Goal: Navigation & Orientation: Understand site structure

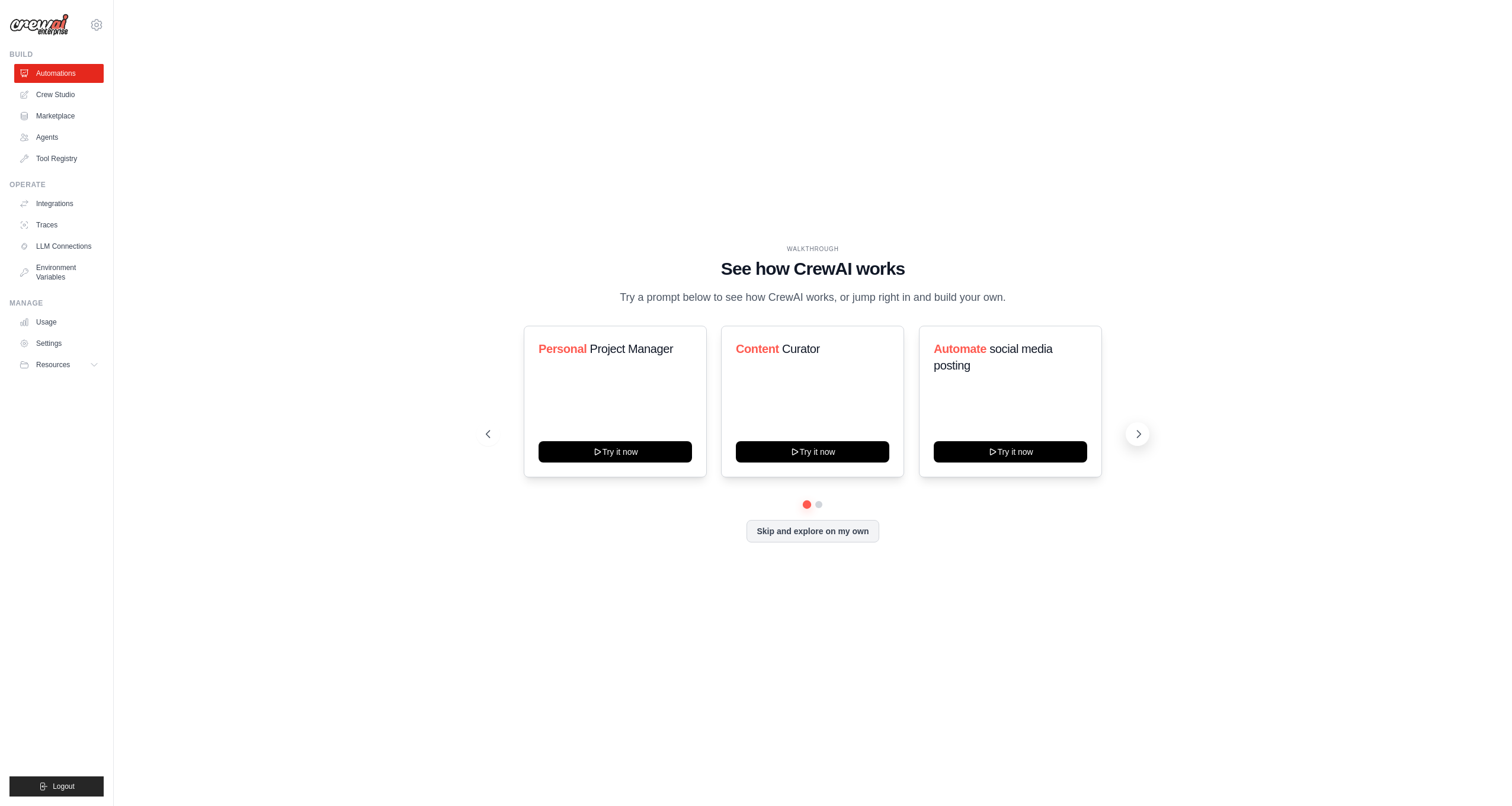
click at [706, 433] on icon at bounding box center [1139, 434] width 12 height 12
click at [706, 431] on icon at bounding box center [1139, 434] width 12 height 12
click at [603, 381] on div "Personal Project Manager Try it now" at bounding box center [615, 401] width 183 height 152
click at [596, 353] on span "Project Manager" at bounding box center [631, 349] width 83 height 13
click at [603, 449] on button "Try it now" at bounding box center [616, 450] width 153 height 21
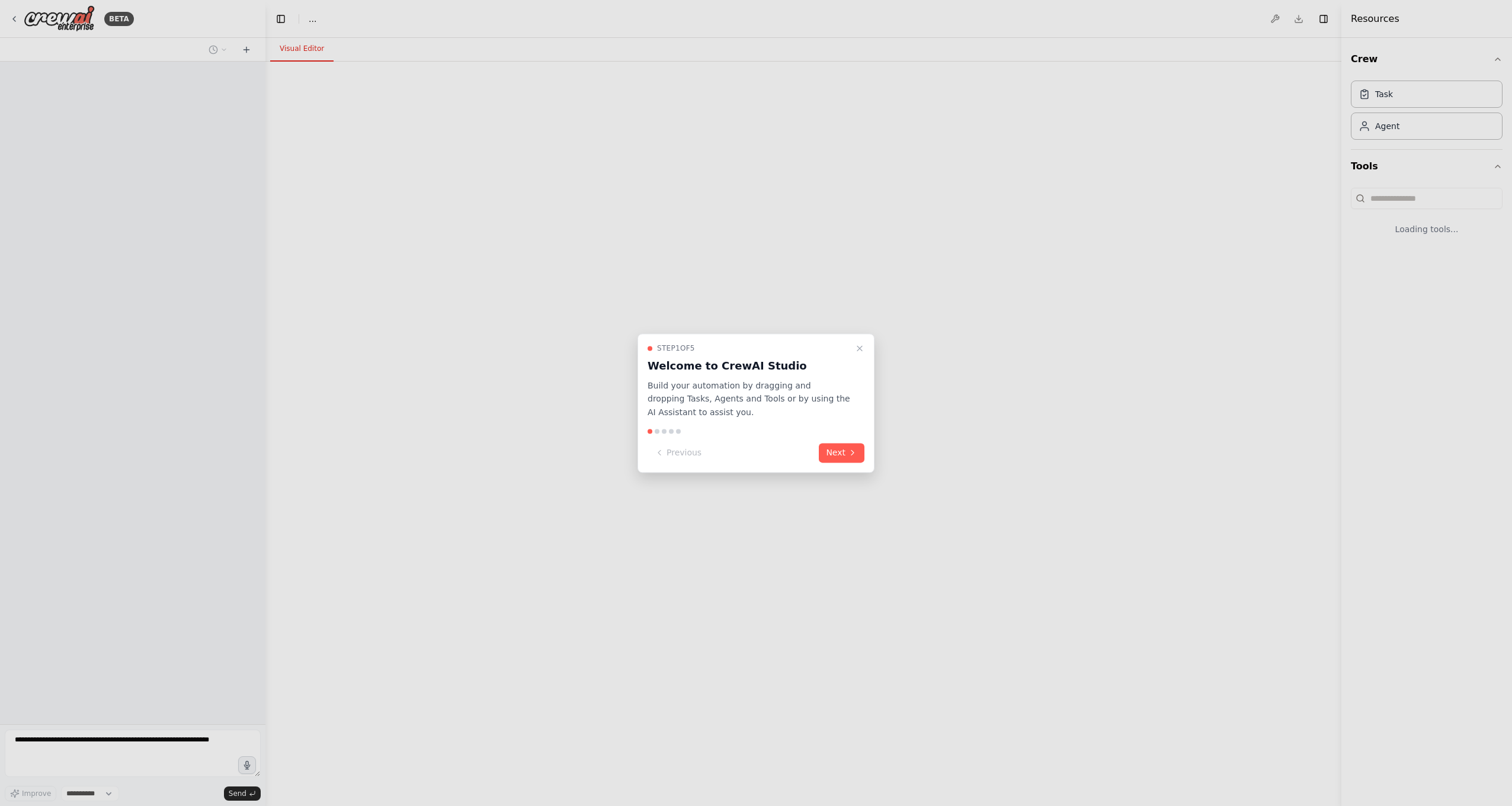
select select "****"
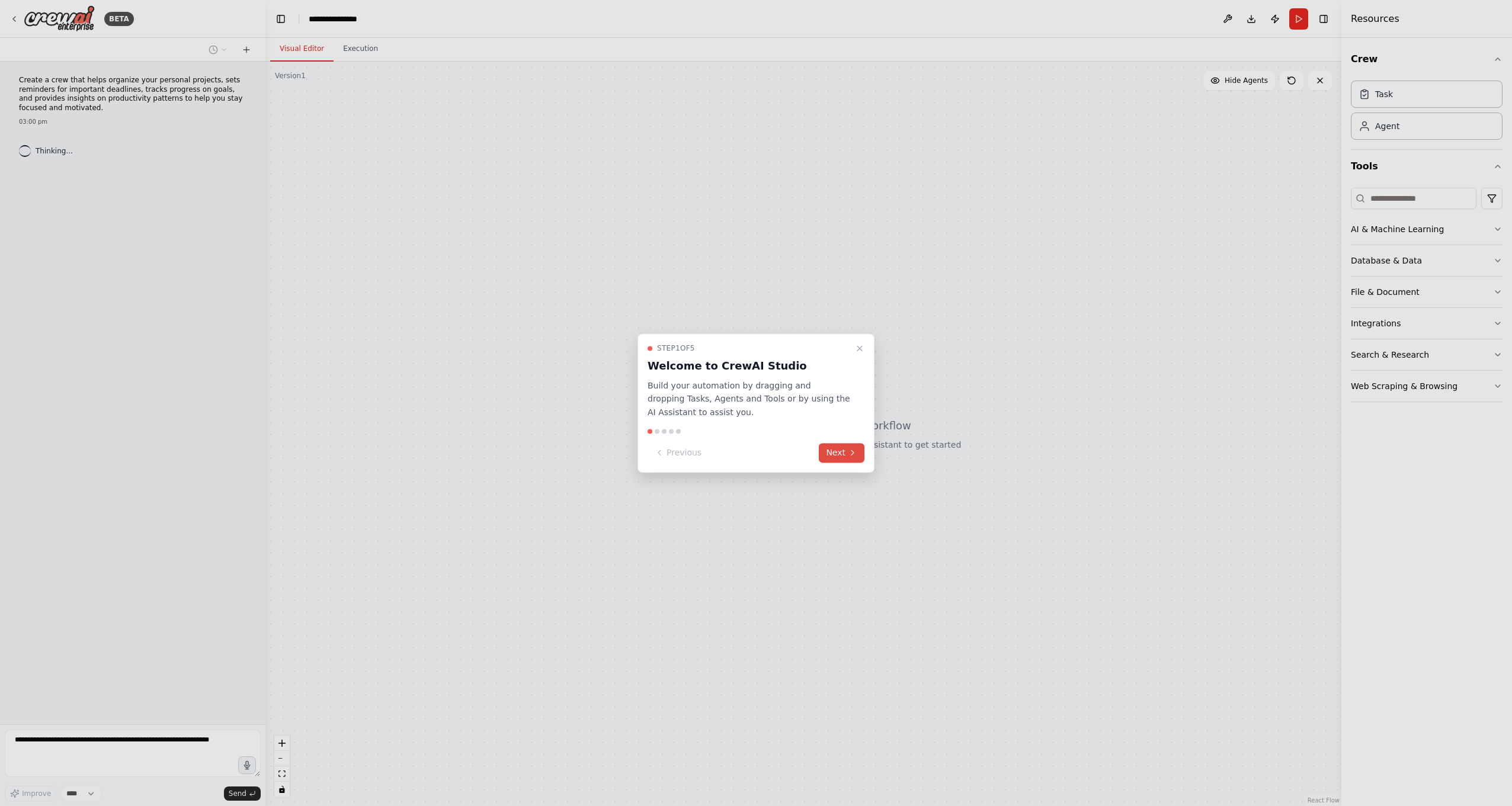
click at [837, 452] on button "Next" at bounding box center [842, 453] width 46 height 19
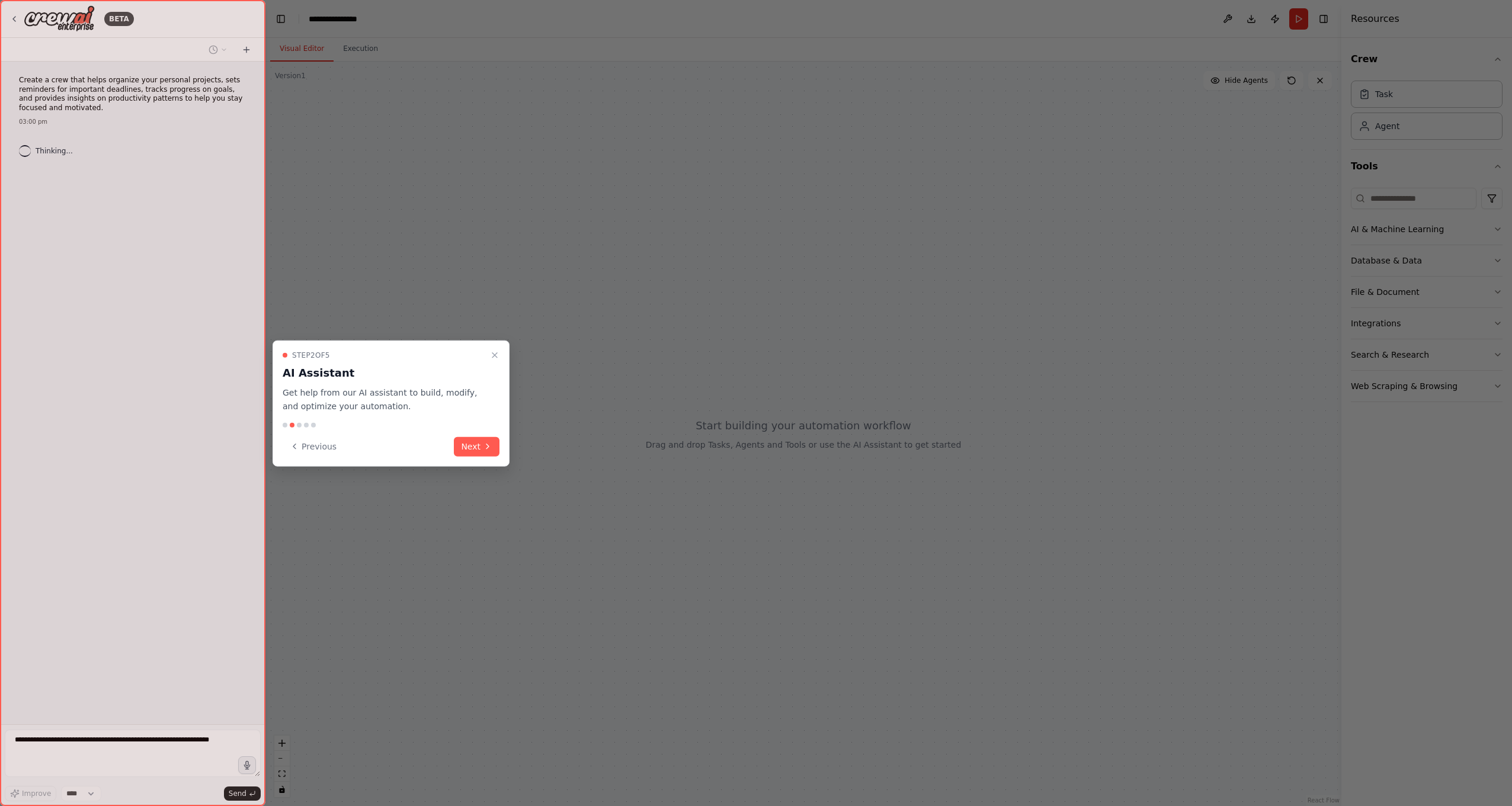
click at [837, 452] on div at bounding box center [756, 403] width 1512 height 806
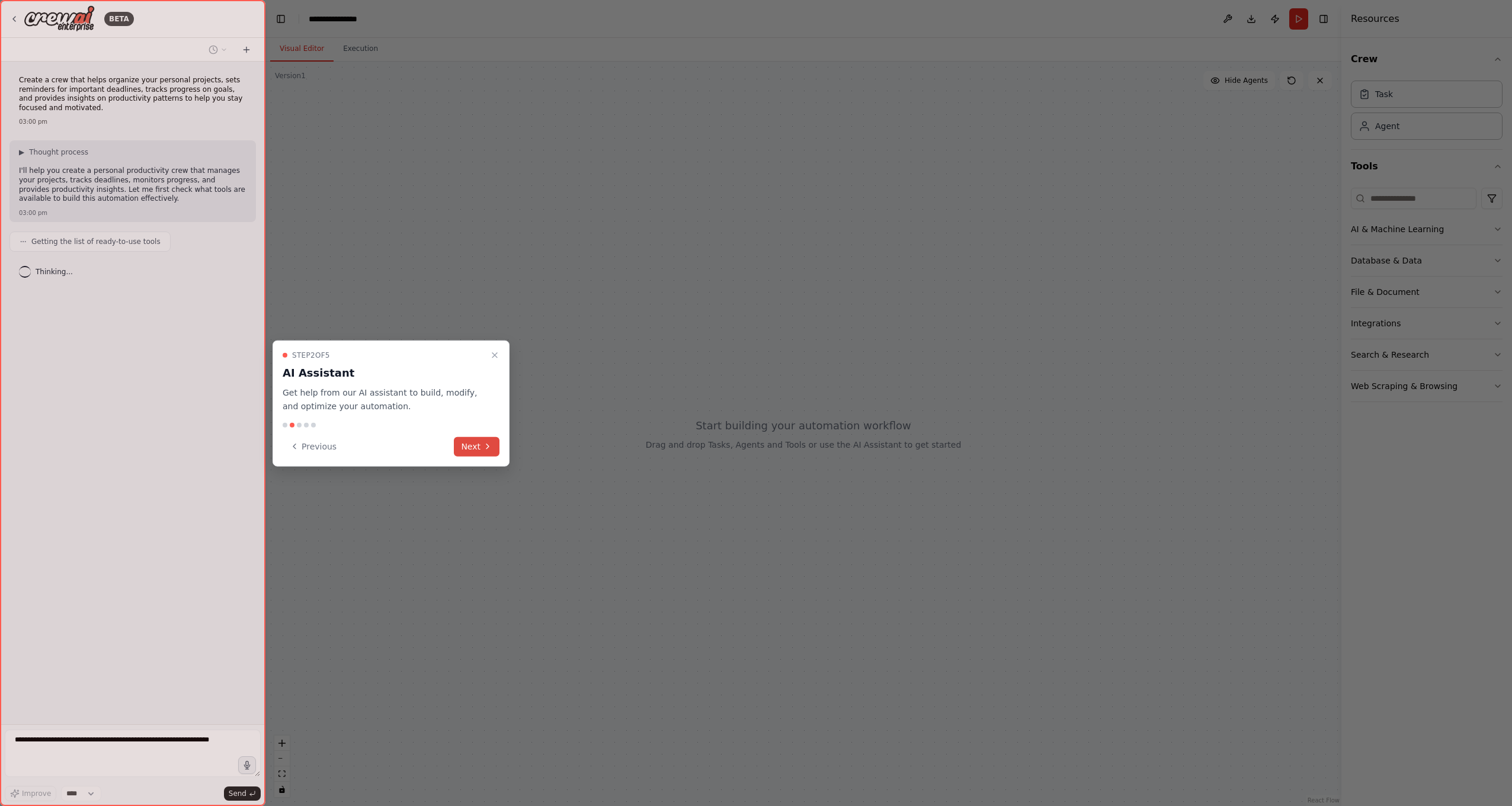
click at [476, 444] on button "Next" at bounding box center [477, 446] width 46 height 19
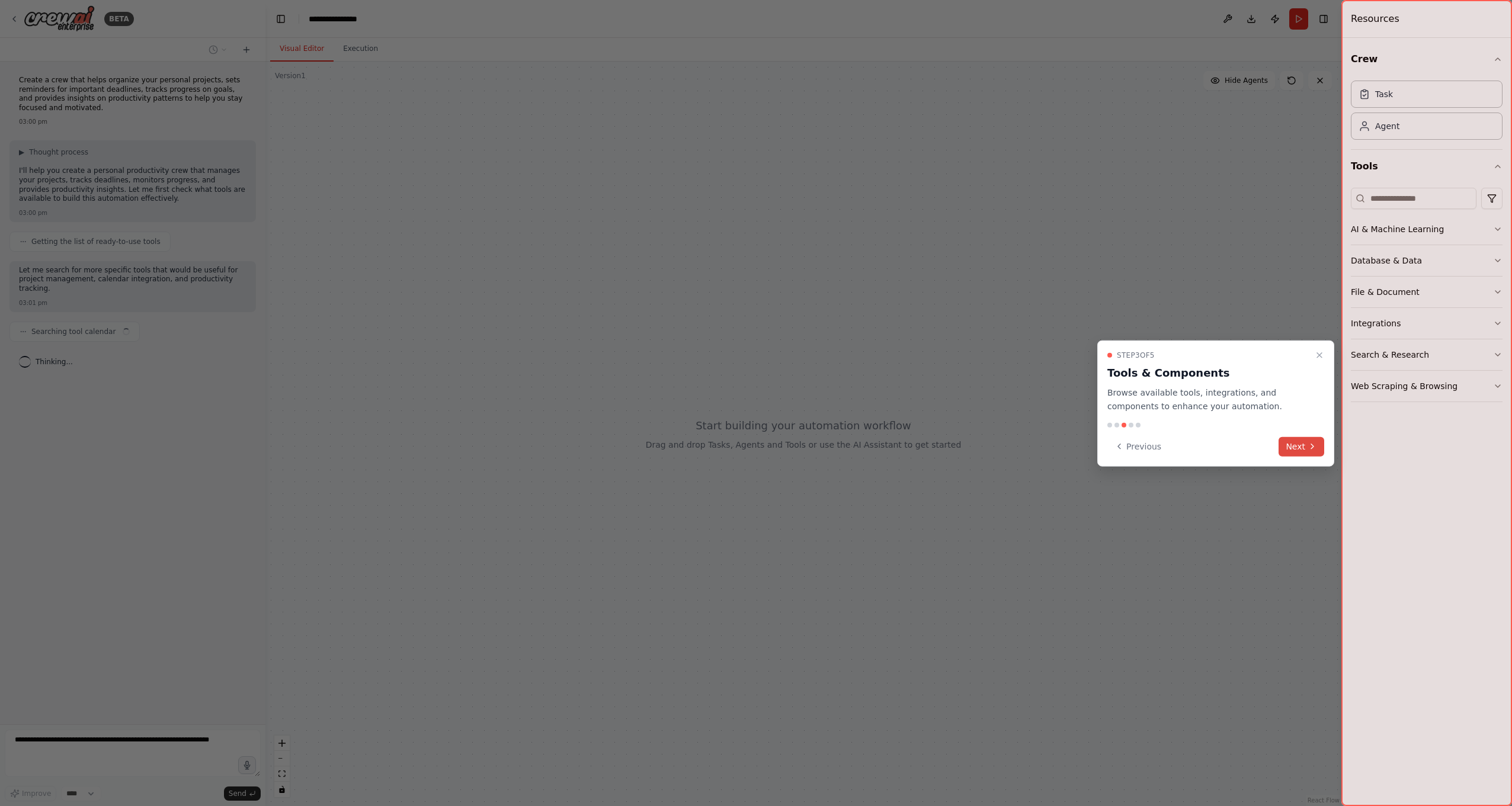
click at [1299, 442] on button "Next" at bounding box center [1302, 446] width 46 height 19
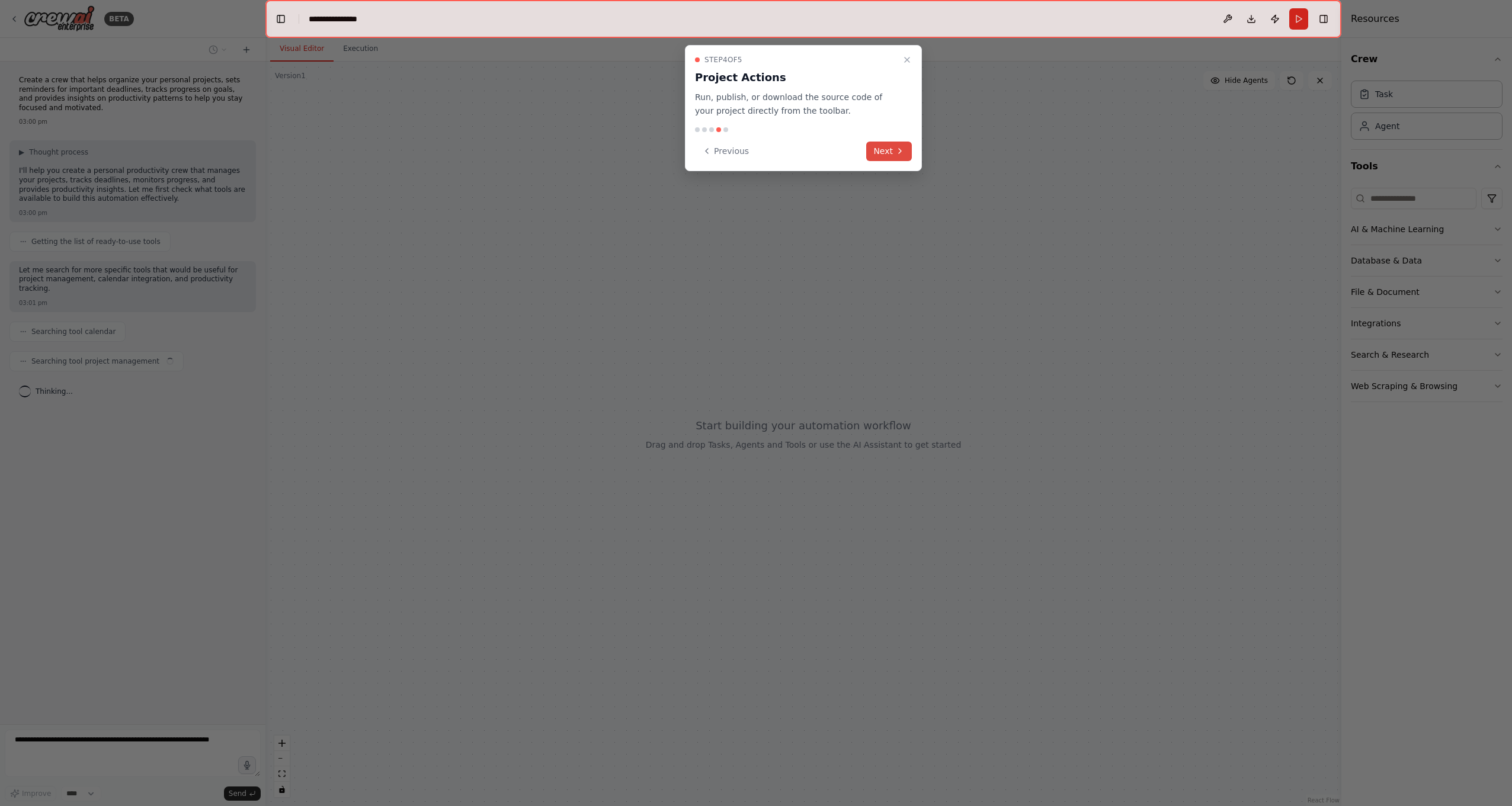
click at [899, 152] on icon at bounding box center [900, 151] width 10 height 10
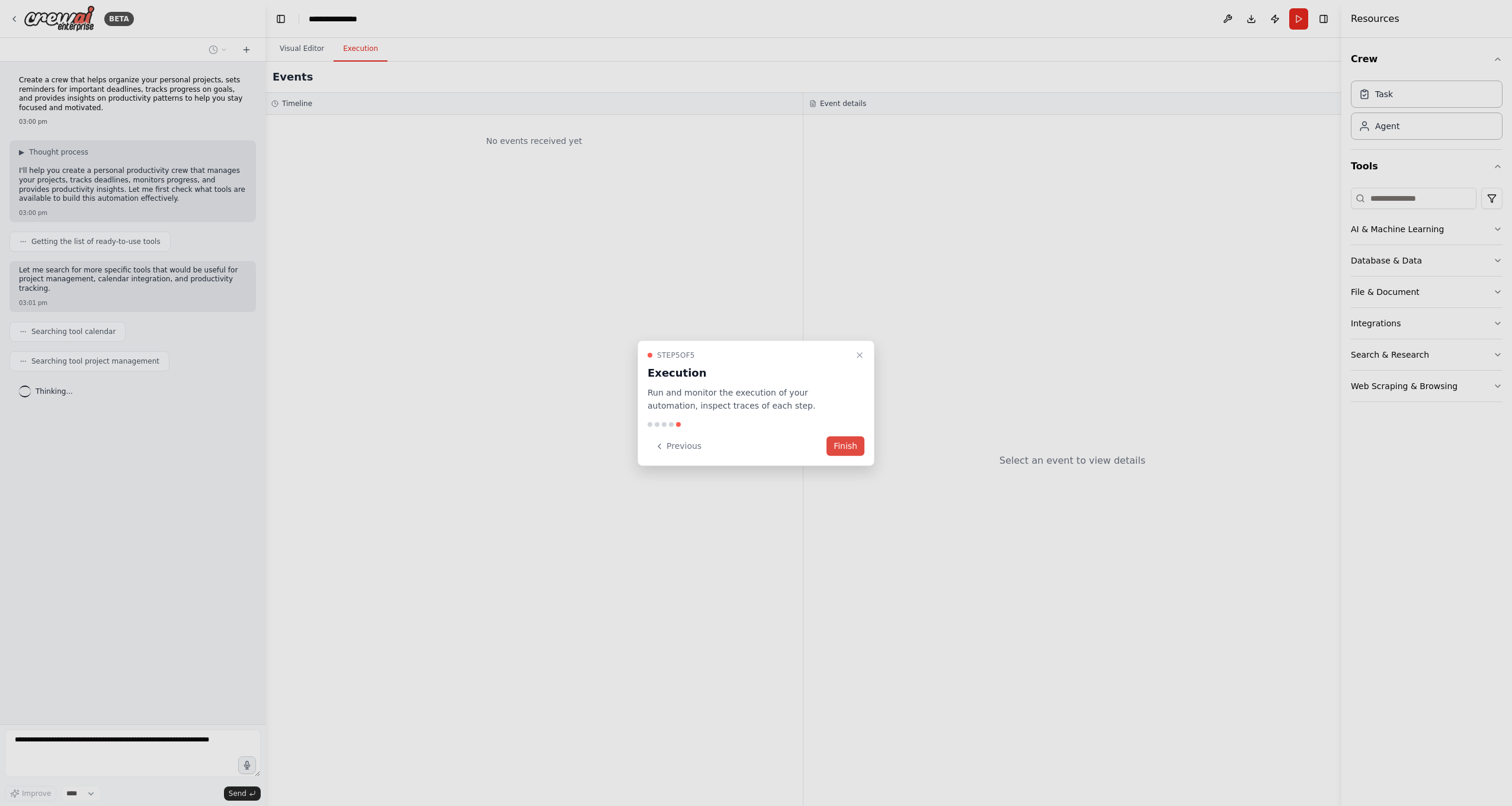
click at [844, 445] on button "Finish" at bounding box center [845, 446] width 38 height 19
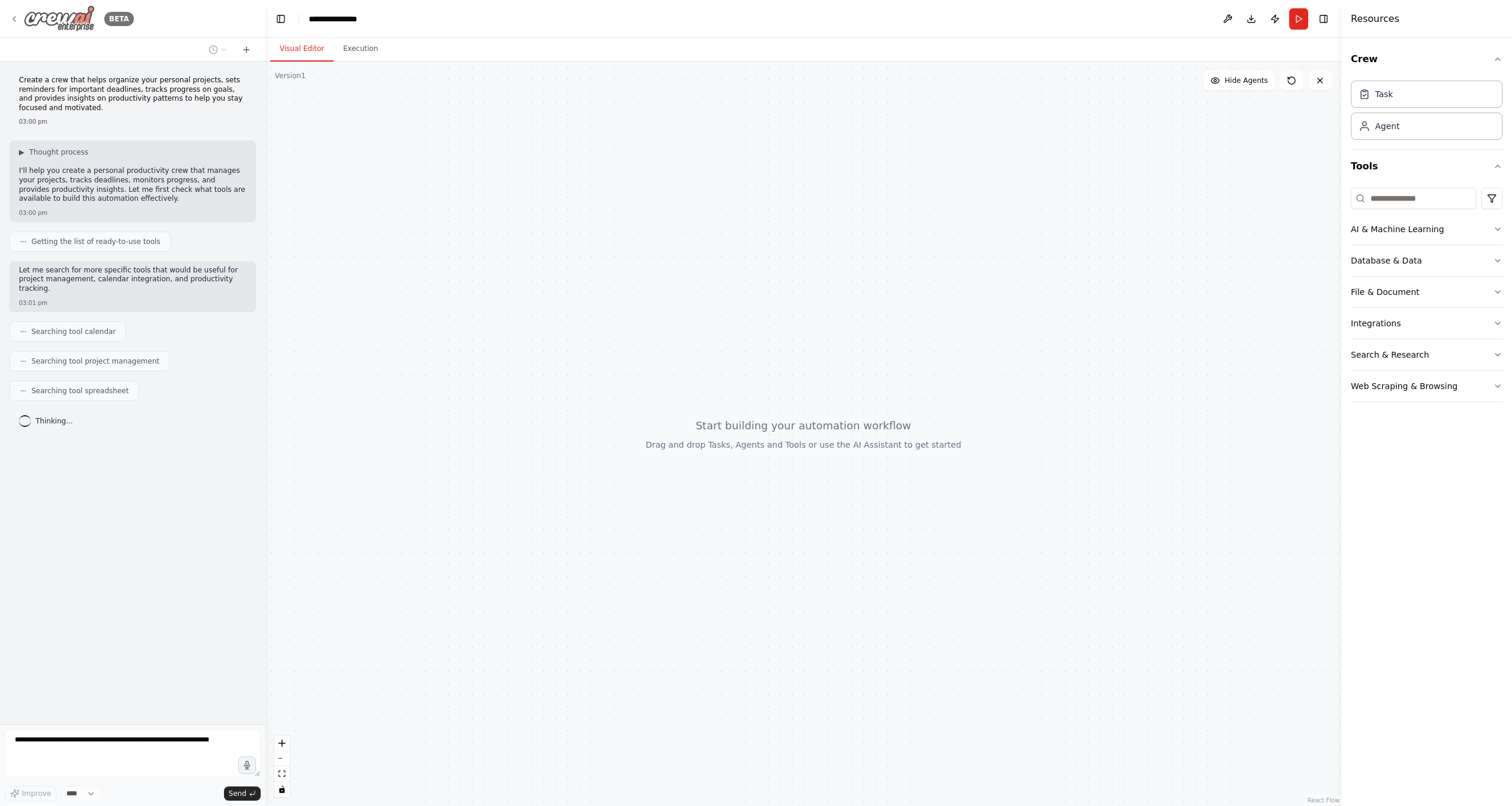
click at [21, 21] on div "BETA" at bounding box center [72, 19] width 124 height 27
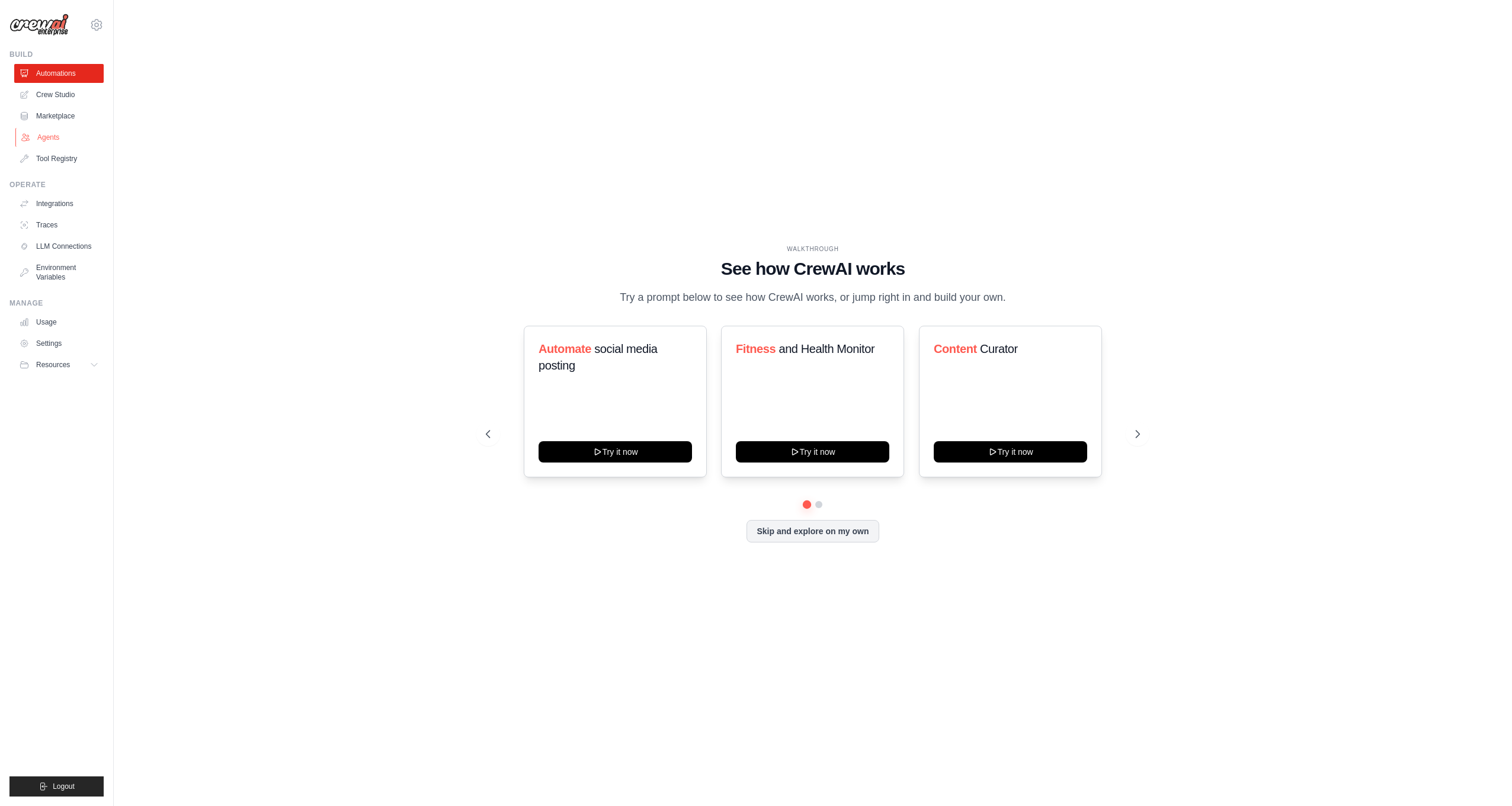
click at [56, 142] on link "Agents" at bounding box center [60, 137] width 89 height 19
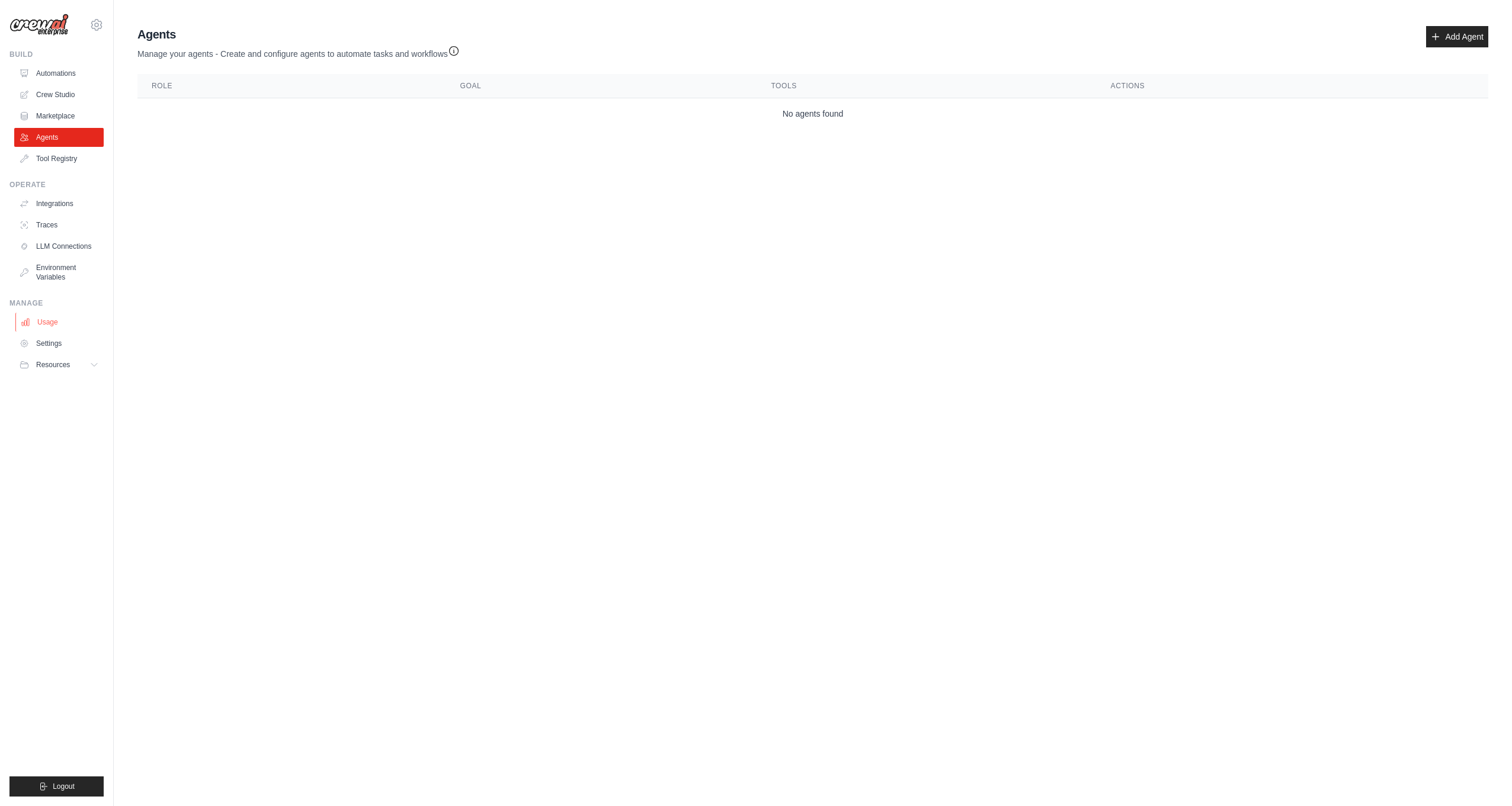
click at [47, 324] on link "Usage" at bounding box center [60, 322] width 89 height 19
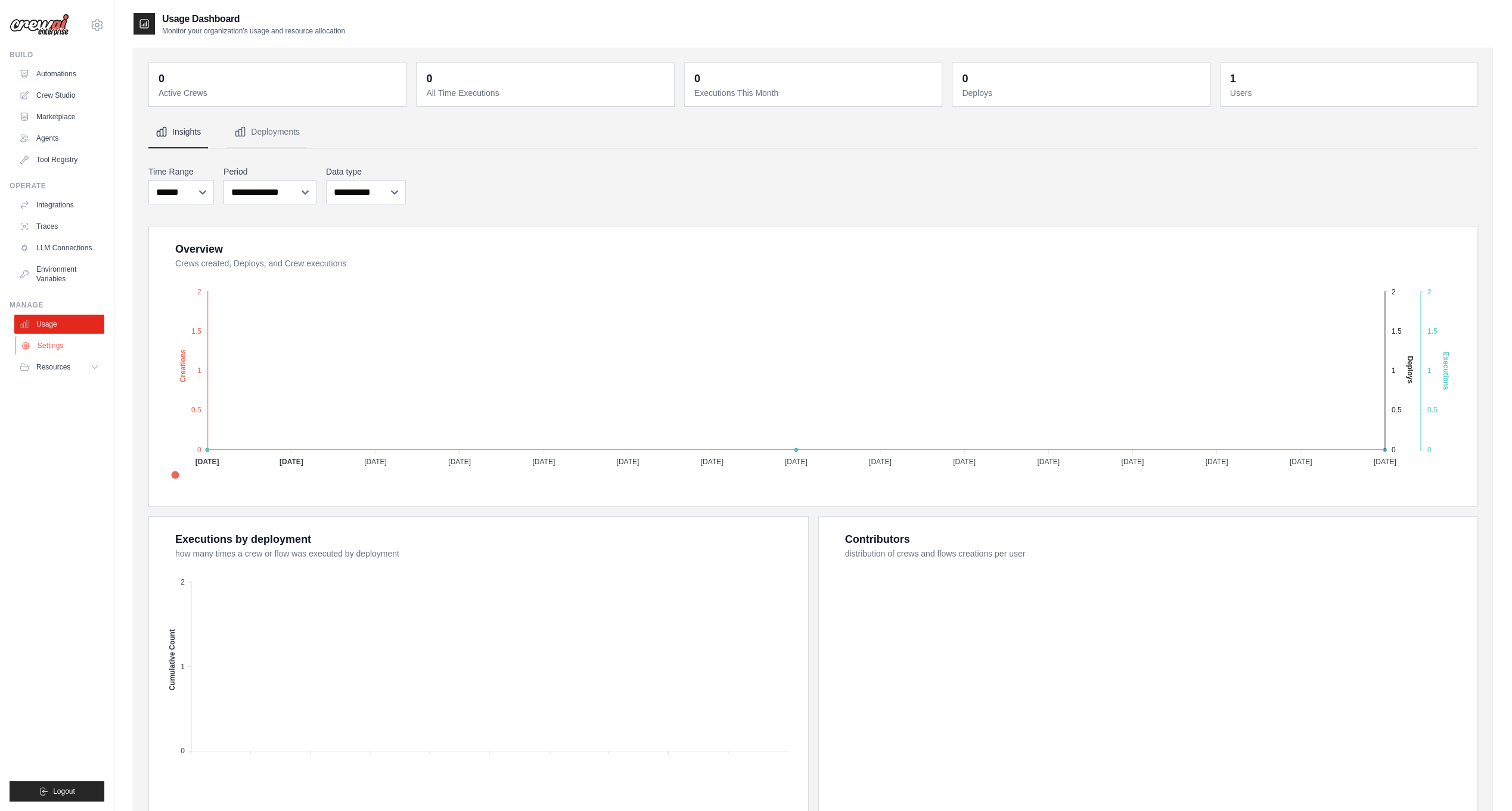
click at [47, 338] on link "Settings" at bounding box center [61, 345] width 90 height 19
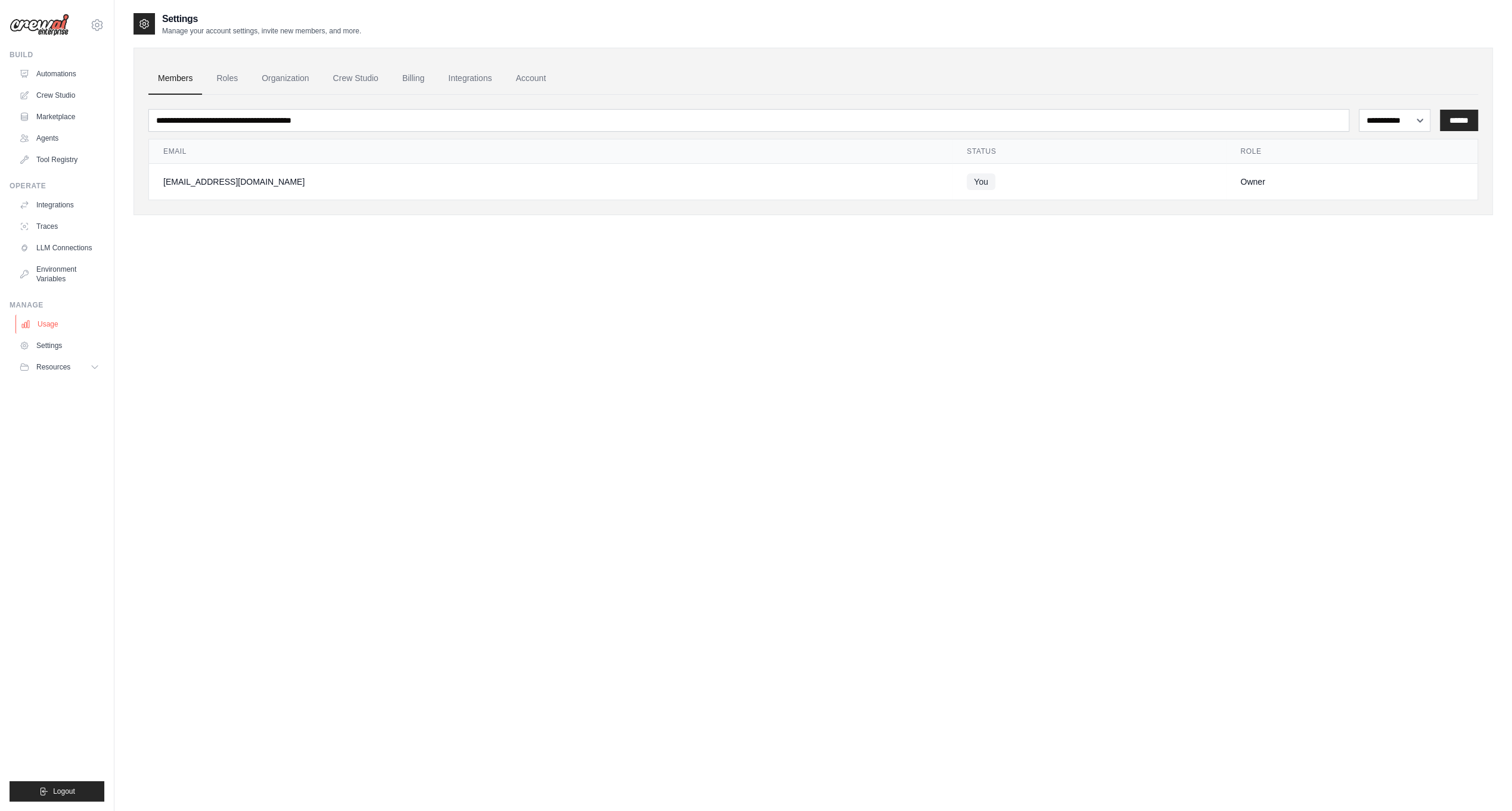
click at [38, 320] on link "Usage" at bounding box center [61, 324] width 90 height 19
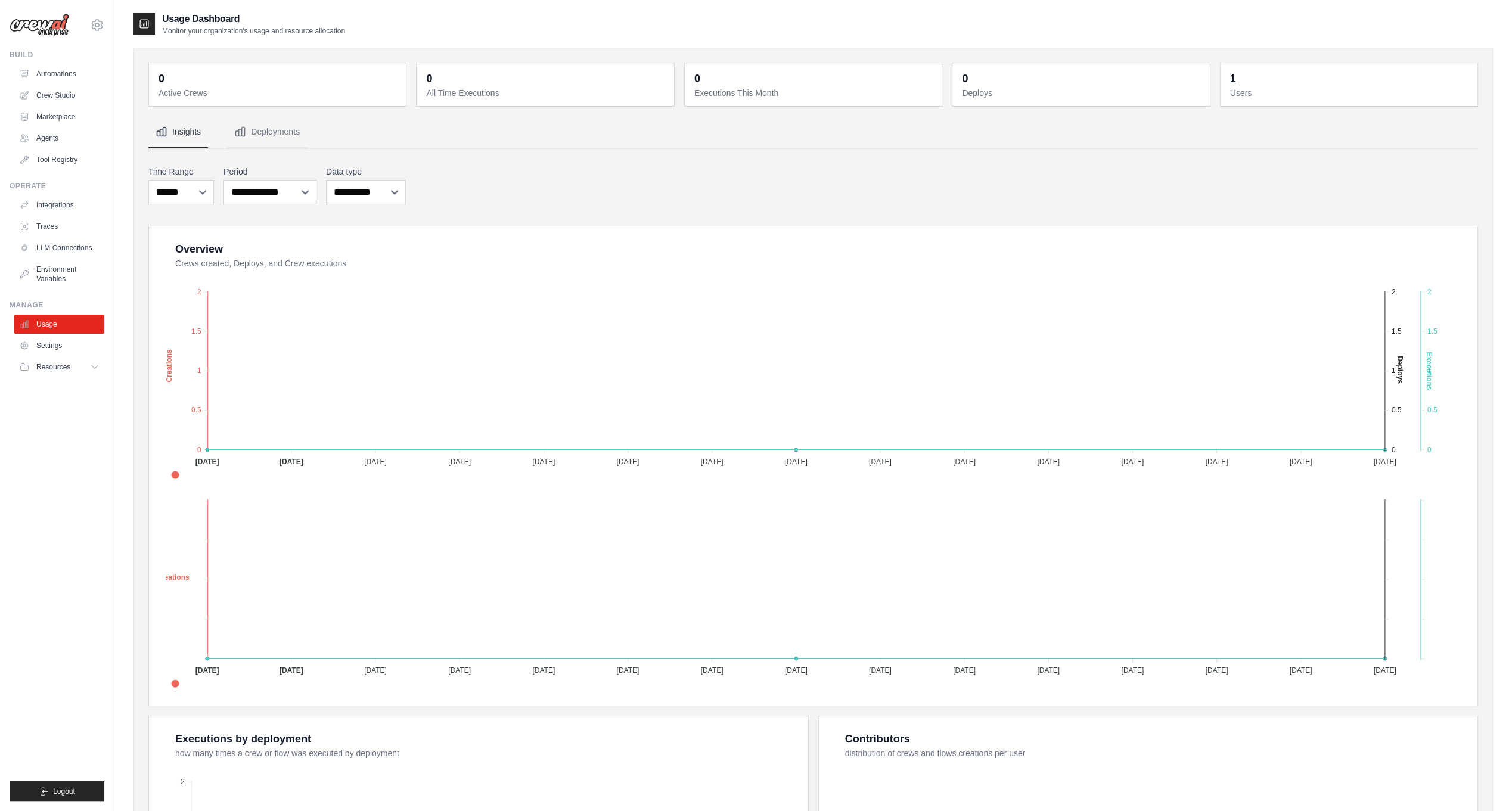
click at [490, 160] on div "**********" at bounding box center [813, 566] width 1330 height 901
click at [47, 72] on link "Automations" at bounding box center [61, 74] width 90 height 19
